Goal: Information Seeking & Learning: Learn about a topic

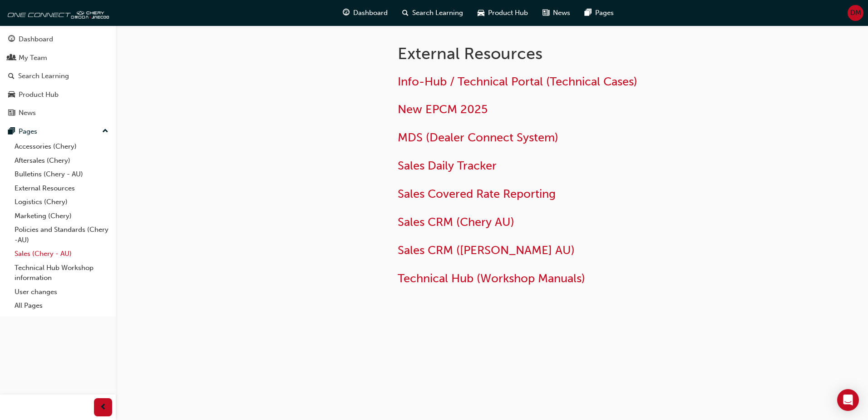
click at [30, 254] on link "Sales (Chery - AU)" at bounding box center [61, 254] width 101 height 14
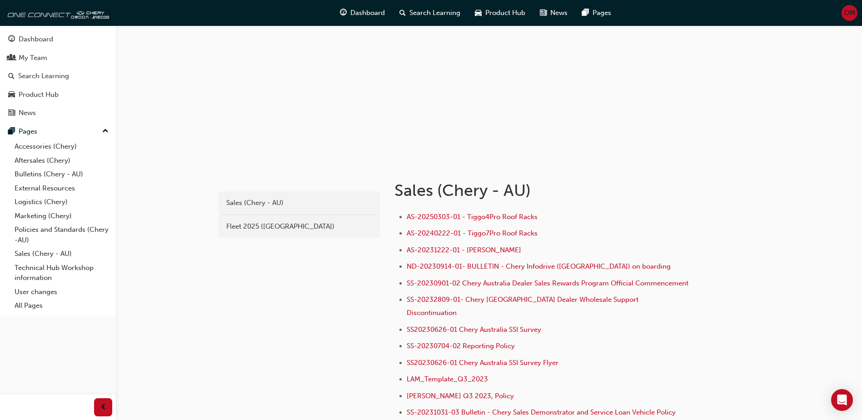
scroll to position [45, 0]
click at [244, 221] on div "Fleet 2025 ([GEOGRAPHIC_DATA])" at bounding box center [298, 226] width 145 height 10
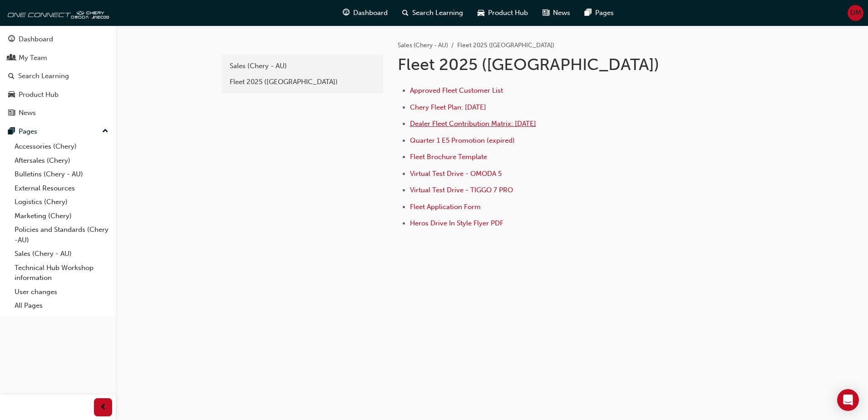
click at [450, 125] on span "Dealer Fleet Contribution Matrix: [DATE]" at bounding box center [473, 123] width 126 height 8
click at [447, 208] on span "Fleet Application Form" at bounding box center [445, 207] width 71 height 8
click at [460, 89] on span "Approved Fleet Customer List" at bounding box center [456, 90] width 93 height 8
